Goal: Transaction & Acquisition: Purchase product/service

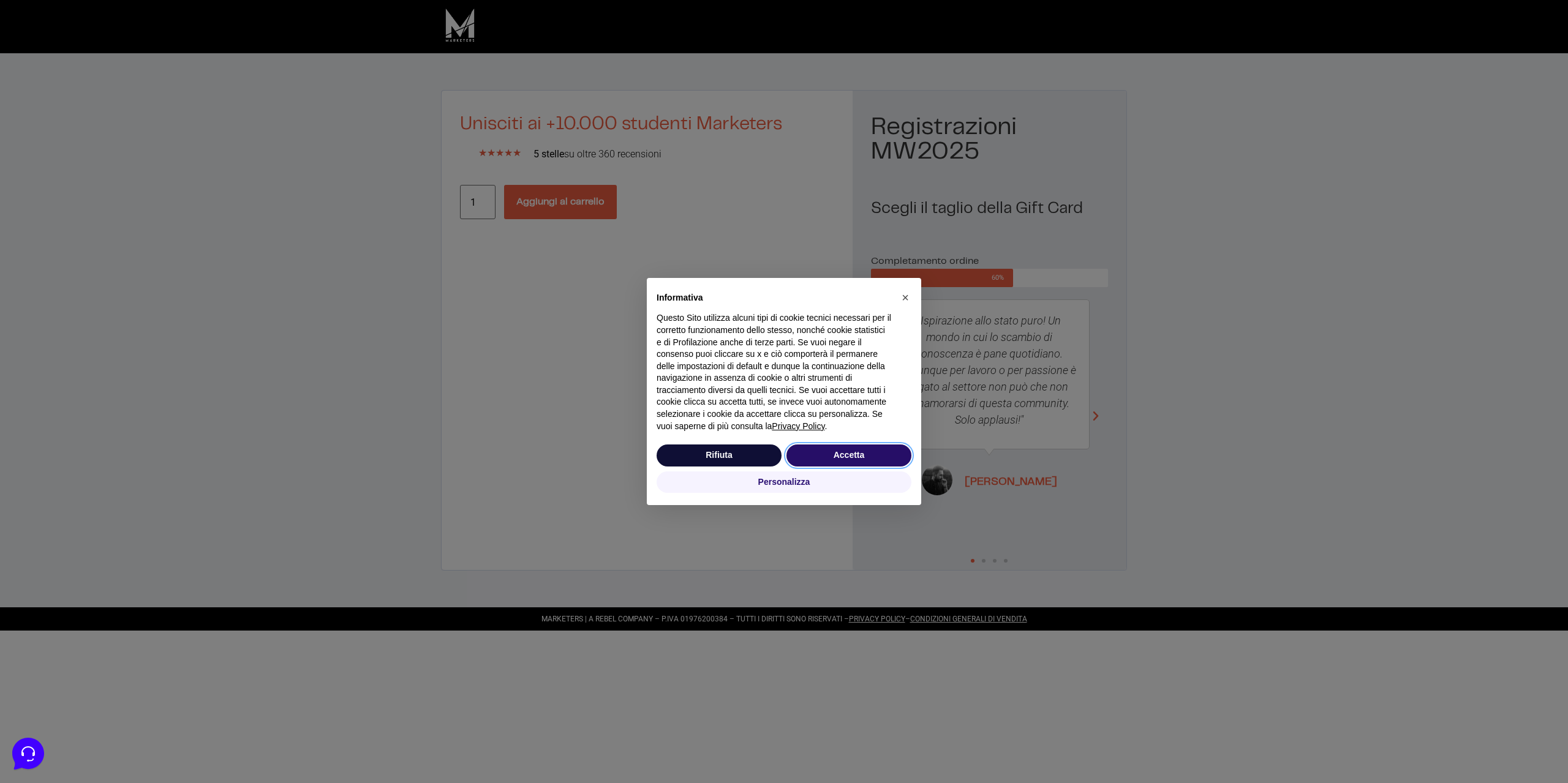
click at [836, 450] on button "Accetta" at bounding box center [849, 455] width 125 height 22
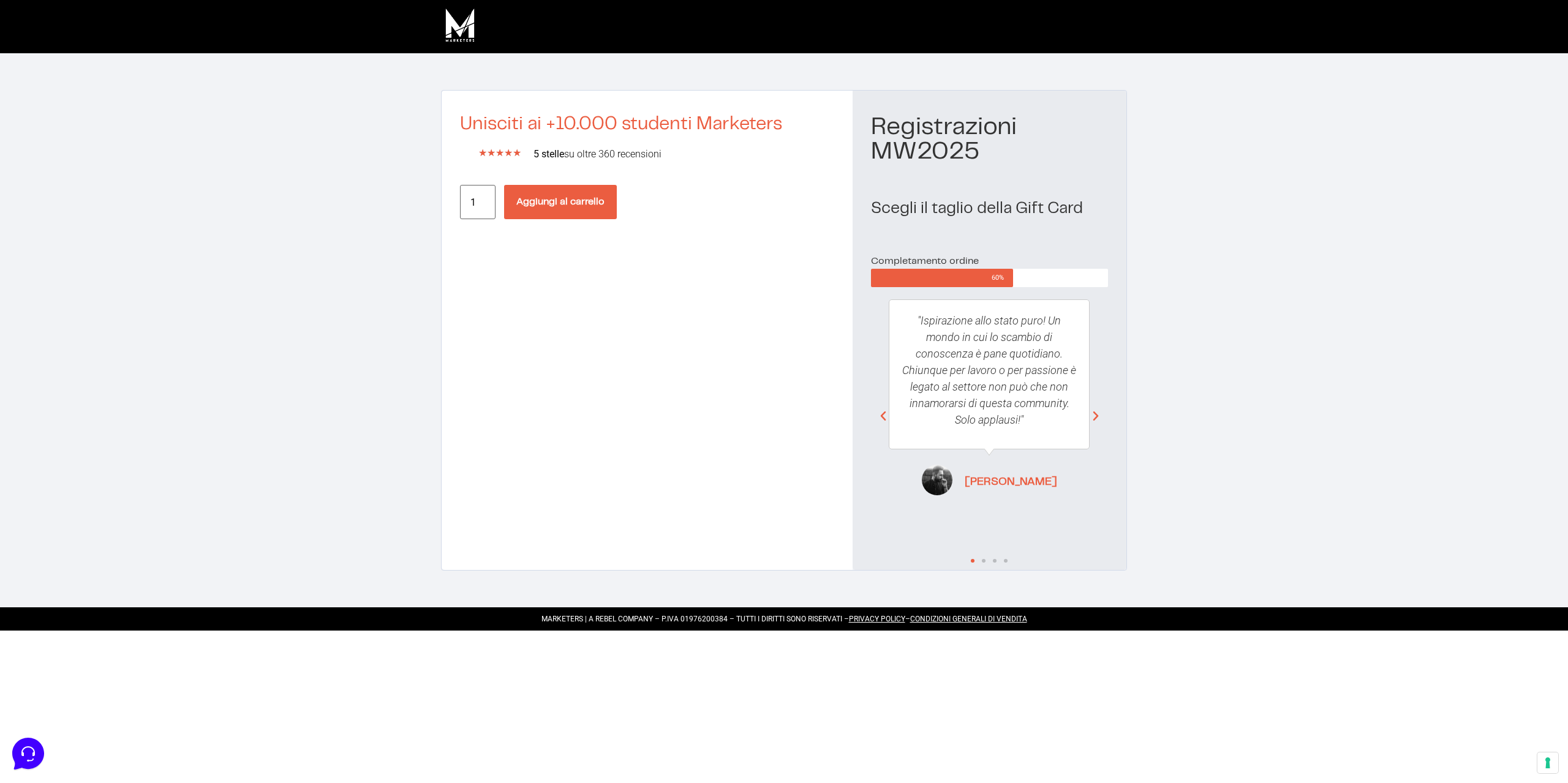
click at [854, 460] on div "Registrazioni MW2025 Scegli il taglio della Gift Card Completamento ordine 60% …" at bounding box center [990, 330] width 274 height 479
click at [556, 210] on button "Aggiungi al carrello" at bounding box center [560, 202] width 113 height 34
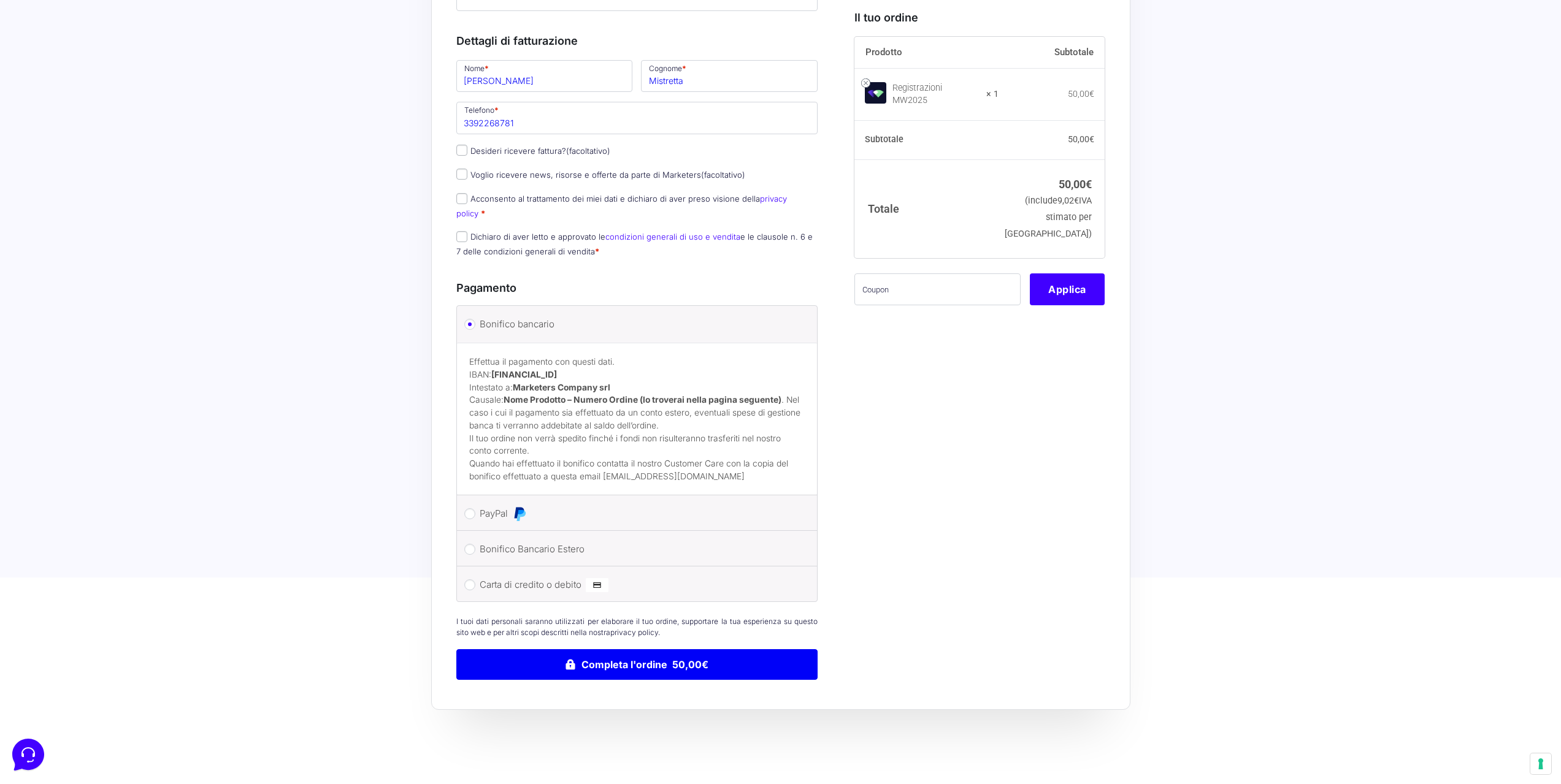
scroll to position [245, 0]
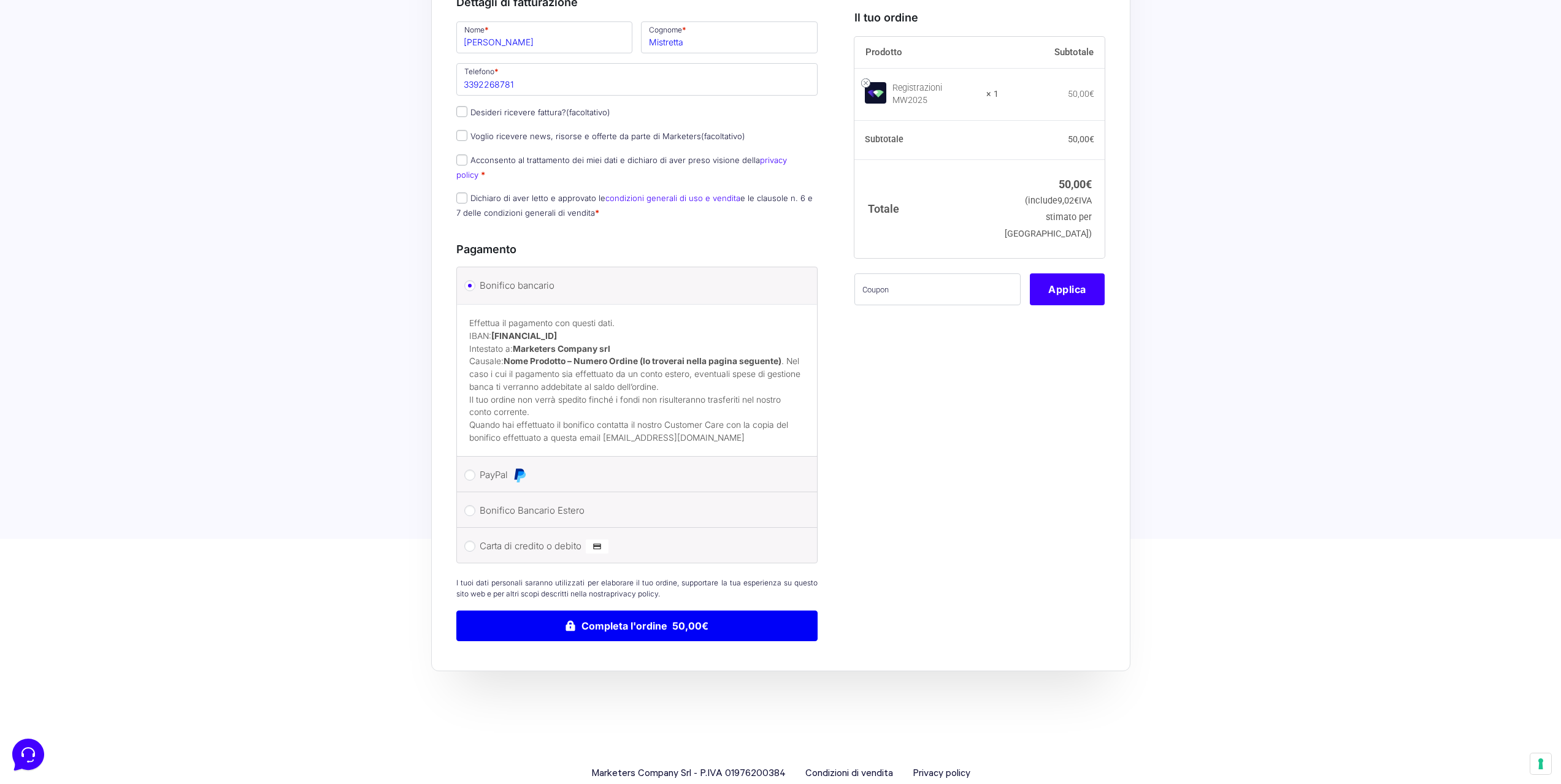
type input "daniele.mistretta@hotmail.it"
click at [467, 469] on input "PayPal" at bounding box center [470, 475] width 11 height 11
radio input "true"
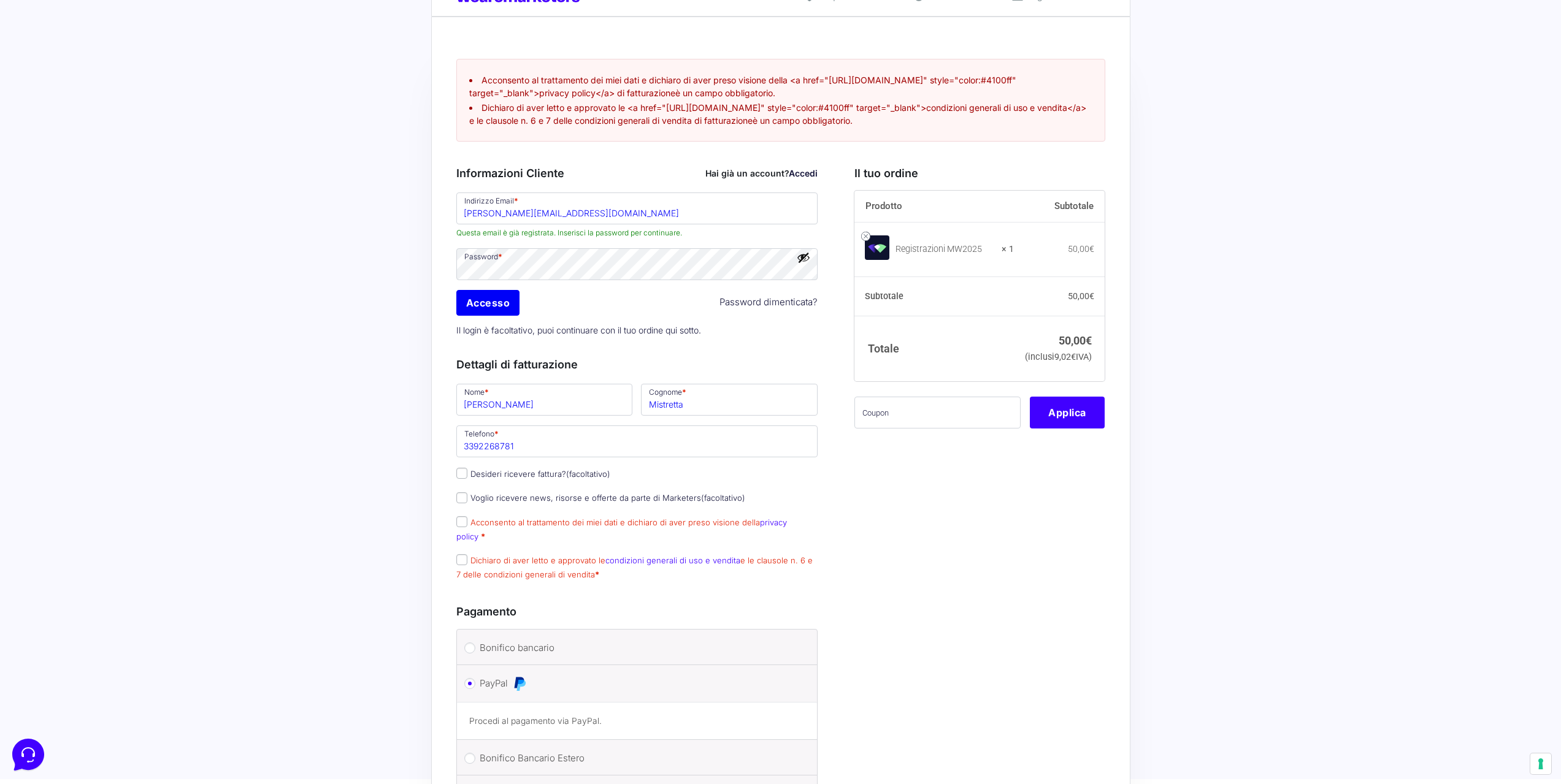
scroll to position [45, 0]
click at [489, 318] on input "Accesso" at bounding box center [488, 305] width 64 height 26
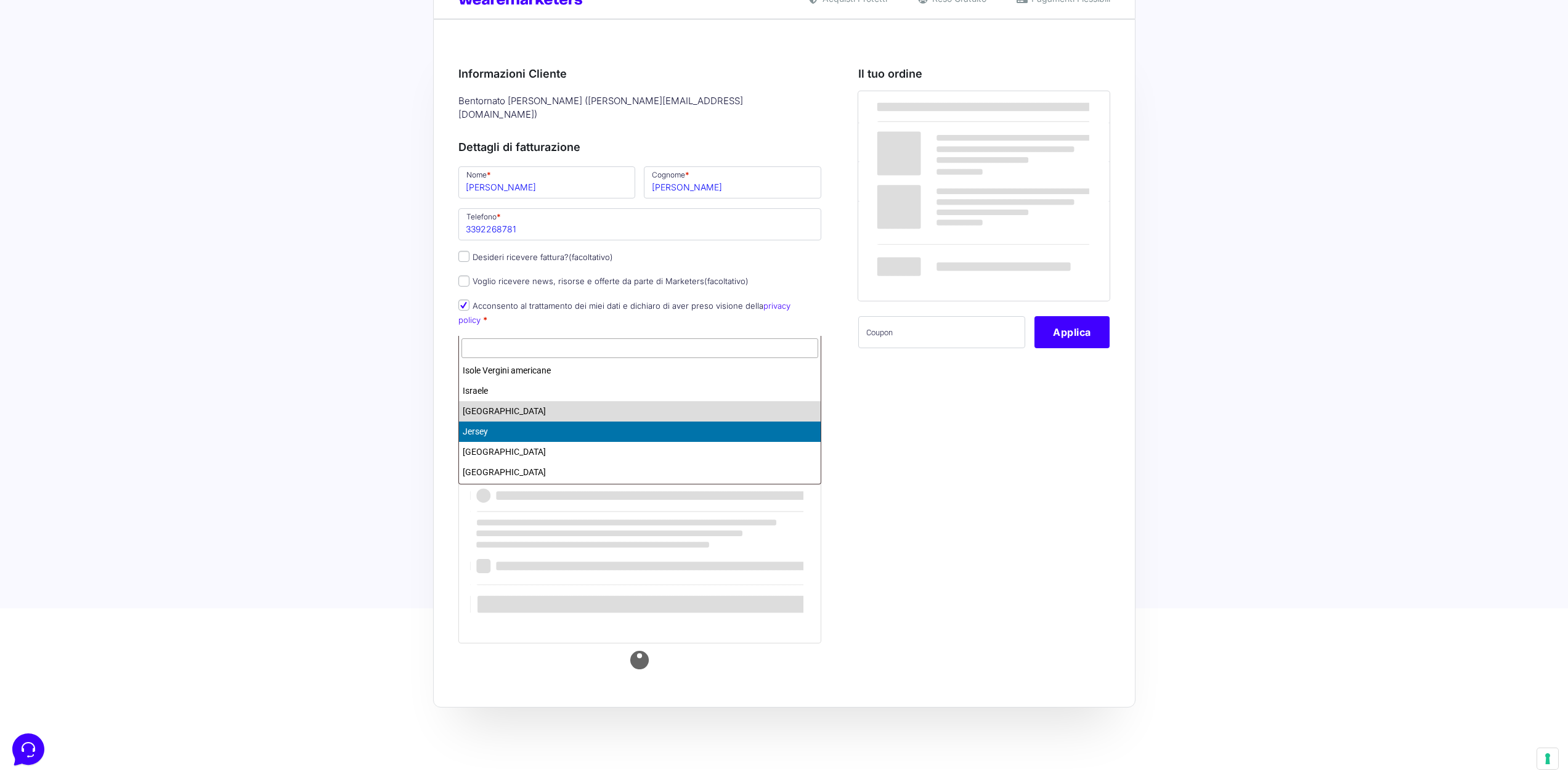
click at [402, 436] on div "Acquisti Protetti Reso Gratuito Pagamenti Flessibili Riepilogo Ordine 50,00€ Pr…" at bounding box center [784, 363] width 1568 height 817
